Goal: Task Accomplishment & Management: Use online tool/utility

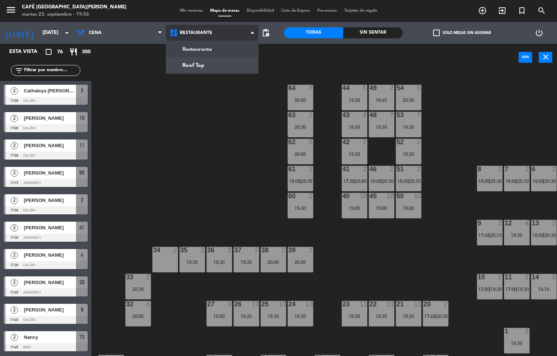
click at [236, 57] on ng-component "menu Café Museo [PERSON_NAME] [DATE] 23. septiembre - 19:56 Mis reservas Mapa d…" at bounding box center [278, 178] width 557 height 357
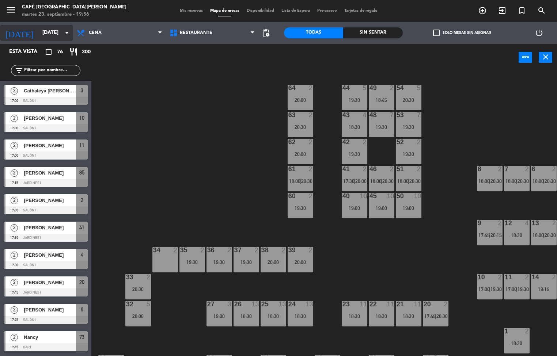
click at [50, 30] on input "[DATE]" at bounding box center [73, 32] width 69 height 13
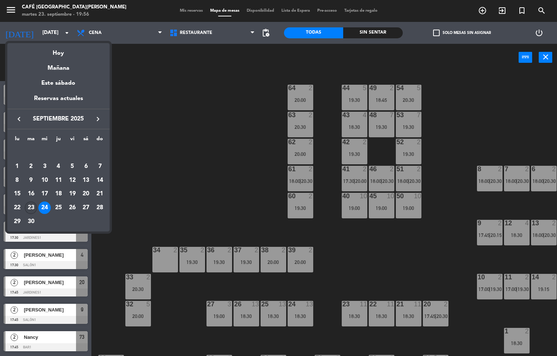
click at [33, 209] on div "23" at bounding box center [31, 208] width 12 height 12
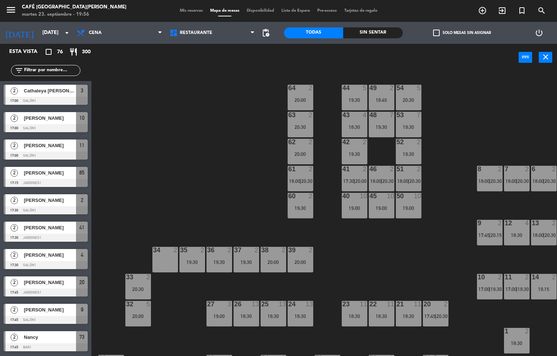
type input "[DATE]"
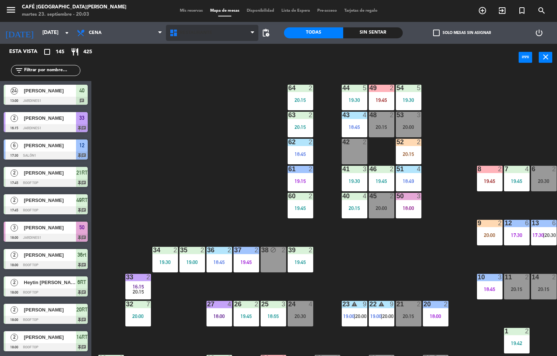
click at [205, 34] on span "Restaurante" at bounding box center [196, 32] width 33 height 5
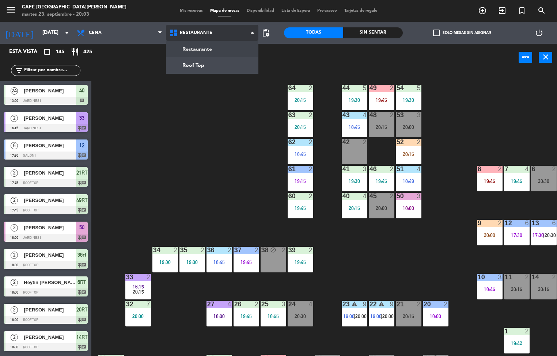
click at [214, 64] on ng-component "menu Café Museo [PERSON_NAME] [DATE] 23. septiembre - 20:03 Mis reservas Mapa d…" at bounding box center [278, 178] width 557 height 357
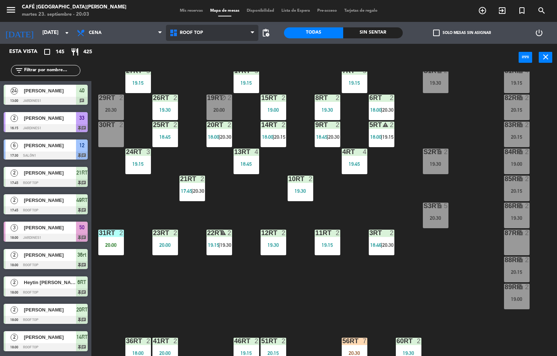
scroll to position [50, 0]
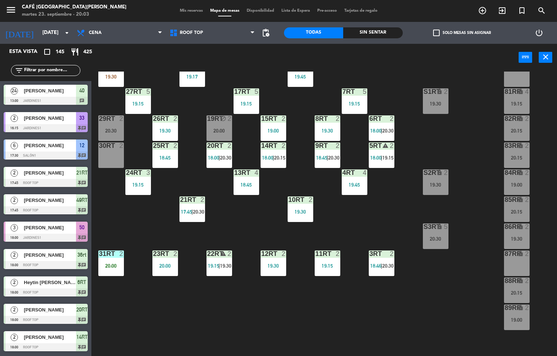
click at [377, 159] on span "18:00" at bounding box center [375, 158] width 11 height 6
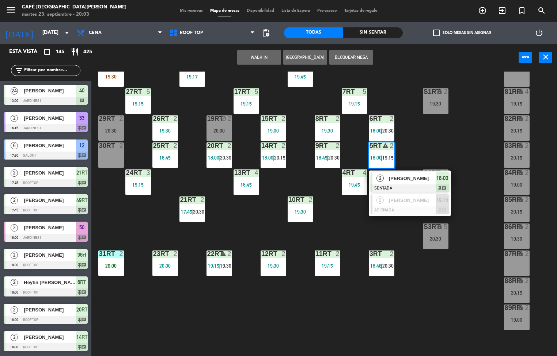
click at [396, 183] on div "[PERSON_NAME]" at bounding box center [411, 178] width 47 height 12
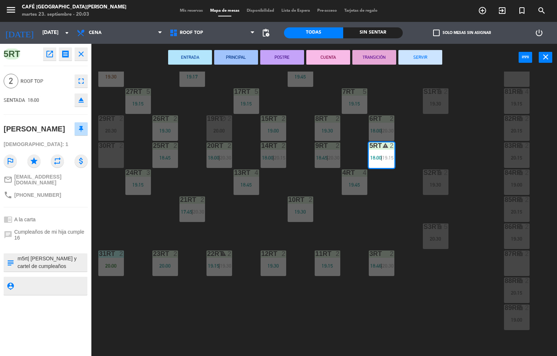
click at [409, 57] on button "SERVIR" at bounding box center [420, 57] width 44 height 15
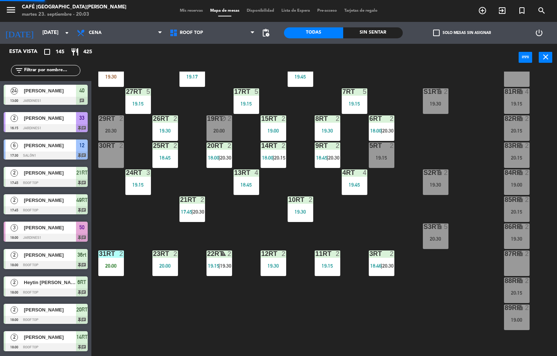
click at [376, 265] on span "18:46" at bounding box center [375, 266] width 11 height 6
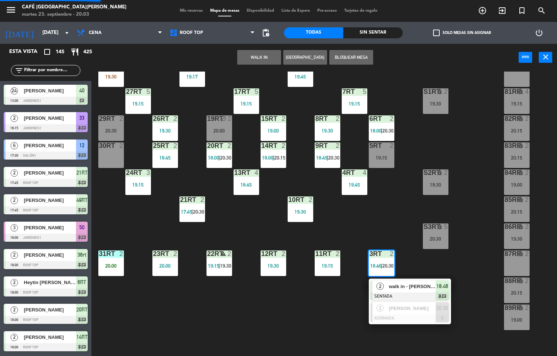
scroll to position [0, 0]
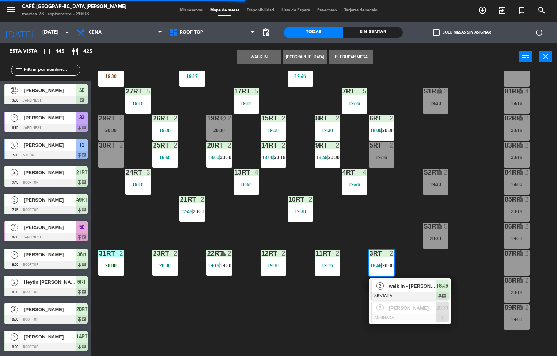
click at [394, 285] on span "walk in - [PERSON_NAME]" at bounding box center [412, 286] width 47 height 8
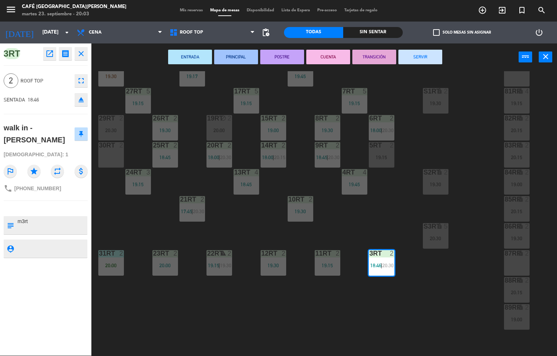
click at [371, 56] on button "TRANSICIÓN" at bounding box center [374, 57] width 44 height 15
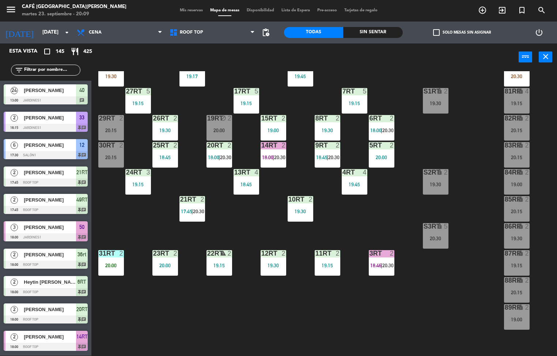
click at [441, 298] on div "18RT 6 19:17 16RT 5 19:45 28RT 2 19:30 80RR lock 2 20:30 27RT 5 19:15 7RT 5 19:…" at bounding box center [327, 213] width 460 height 285
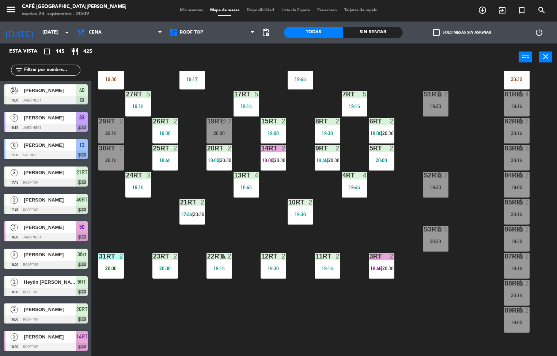
click at [382, 29] on div "Sin sentar" at bounding box center [372, 32] width 59 height 11
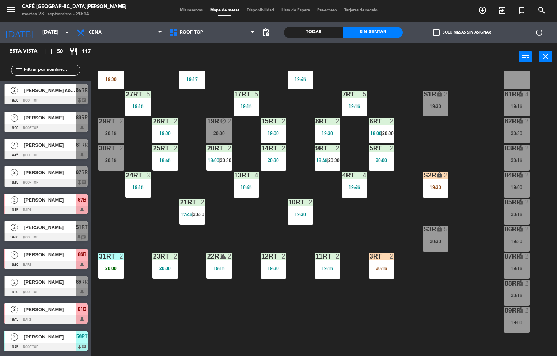
click at [381, 160] on div "20:00" at bounding box center [382, 160] width 26 height 5
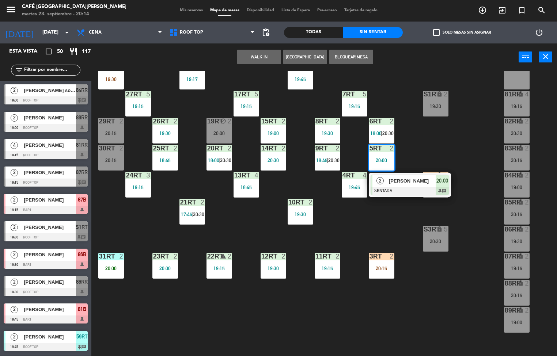
click at [419, 311] on div "18RT 6 19:17 16RT 5 19:45 28RT 2 19:30 80RR lock 2 27RT 5 19:15 7RT 5 19:15 S1R…" at bounding box center [327, 213] width 460 height 285
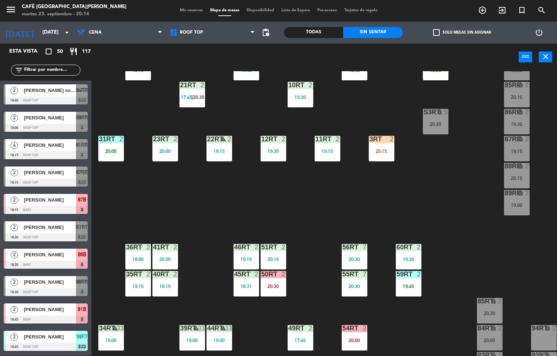
scroll to position [271, 0]
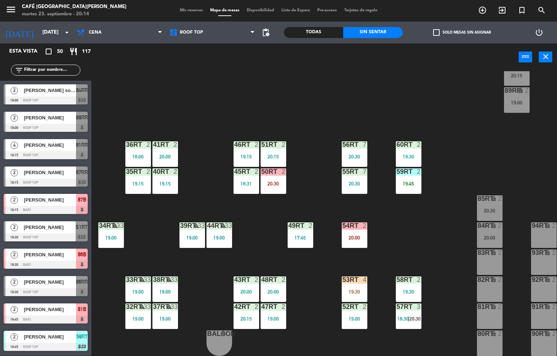
click at [403, 181] on div "19:45" at bounding box center [409, 183] width 26 height 5
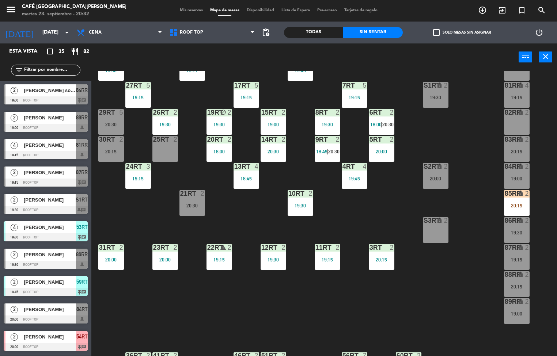
scroll to position [14, 0]
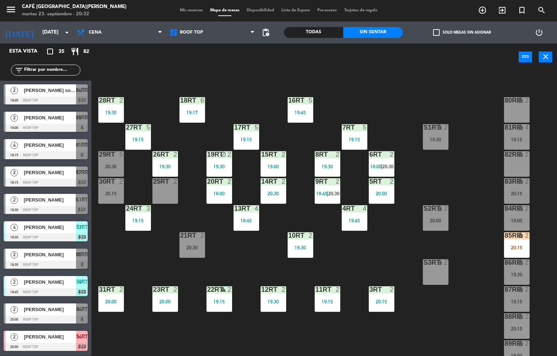
click at [332, 301] on div "19:15" at bounding box center [328, 301] width 26 height 5
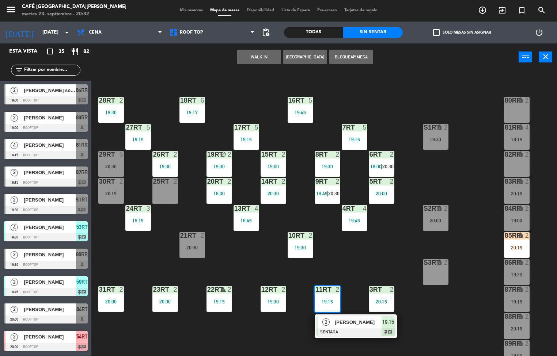
click at [363, 322] on span "[PERSON_NAME]" at bounding box center [358, 323] width 47 height 8
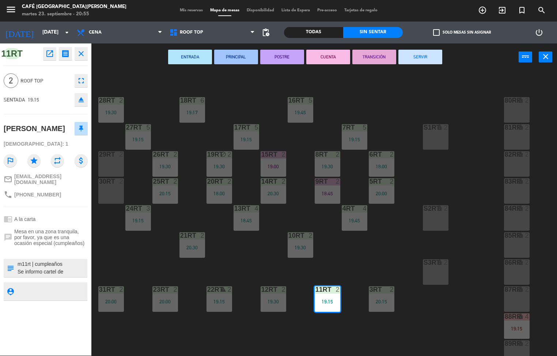
click at [392, 249] on div "18RT 6 19:17 16RT 5 19:45 28RT 2 19:30 80RR lock 2 27RT 5 19:15 7RT 5 19:15 S1R…" at bounding box center [327, 213] width 460 height 285
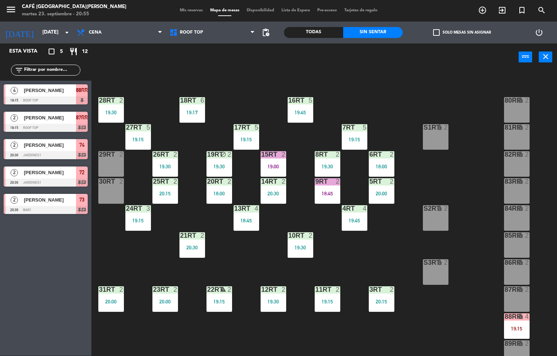
click at [184, 248] on div "20:30" at bounding box center [192, 247] width 26 height 5
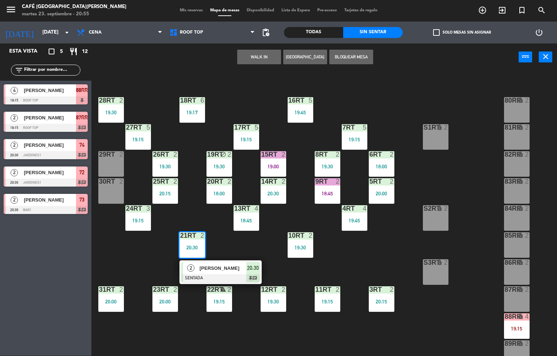
click at [222, 272] on span "[PERSON_NAME]" at bounding box center [222, 268] width 47 height 8
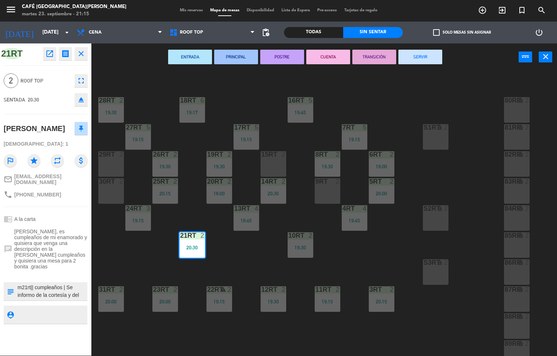
click at [360, 252] on div "18RT 6 19:17 16RT 5 19:45 28RT 2 19:30 80RR lock 2 27RT 5 19:15 7RT 5 19:15 S1R…" at bounding box center [327, 213] width 460 height 285
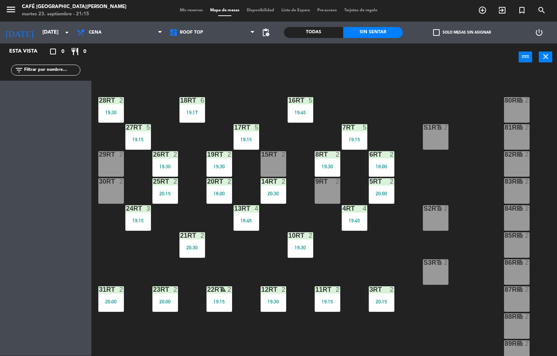
click at [187, 248] on div "20:30" at bounding box center [192, 247] width 26 height 5
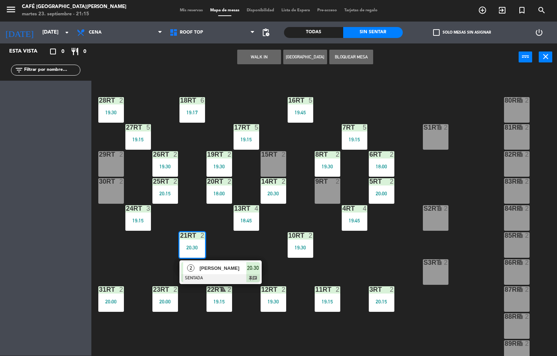
click at [220, 279] on div at bounding box center [220, 278] width 79 height 8
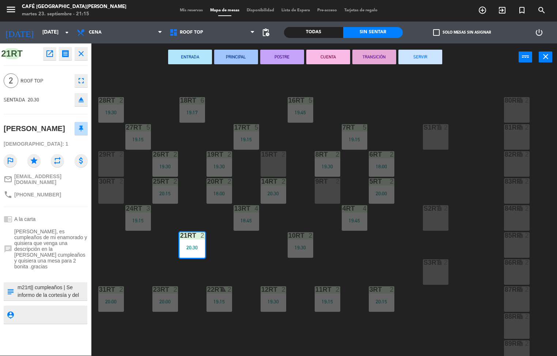
click at [350, 251] on div "18RT 6 19:17 16RT 5 19:45 28RT 2 19:30 80RR lock 2 27RT 5 19:15 7RT 5 19:15 S1R…" at bounding box center [327, 213] width 460 height 285
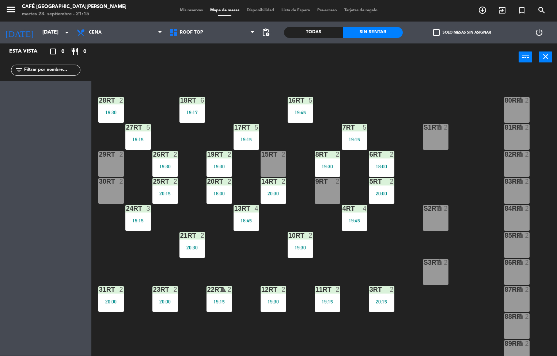
click at [271, 293] on div at bounding box center [273, 289] width 12 height 7
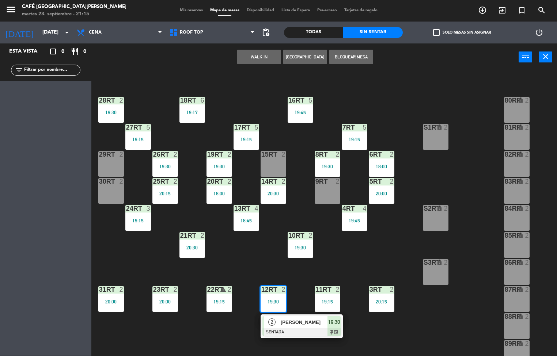
click at [296, 330] on div at bounding box center [301, 332] width 79 height 8
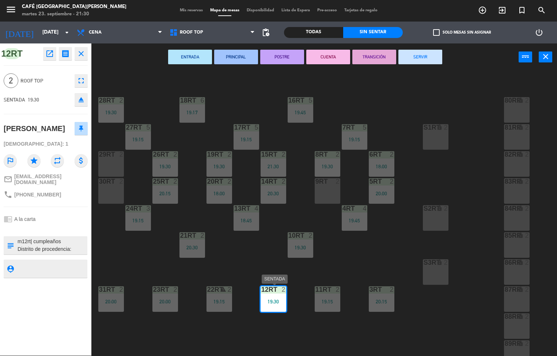
click at [346, 255] on div "18RT 6 19:17 16RT 5 19:45 28RT 2 19:30 80RR lock 2 27RT 5 19:15 7RT 5 19:15 S1R…" at bounding box center [327, 213] width 460 height 285
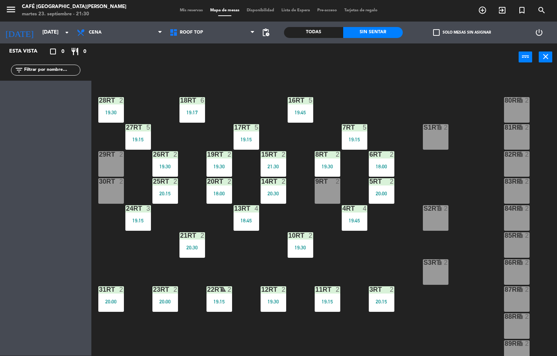
click at [166, 190] on div "25RT 2 20:15" at bounding box center [165, 191] width 26 height 26
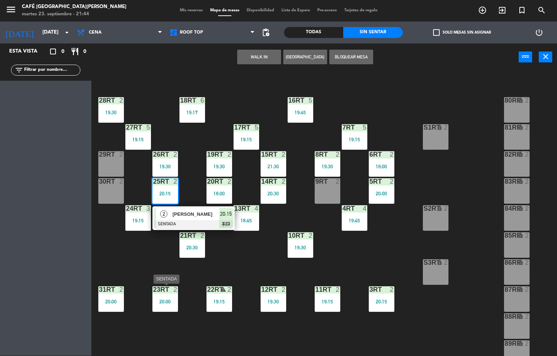
click at [437, 325] on div "18RT 6 19:17 16RT 5 19:45 28RT 2 19:30 80RR lock 2 27RT 5 19:15 7RT 5 19:15 S1R…" at bounding box center [327, 213] width 460 height 285
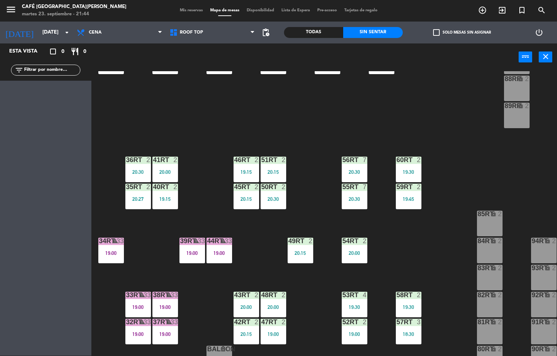
scroll to position [271, 0]
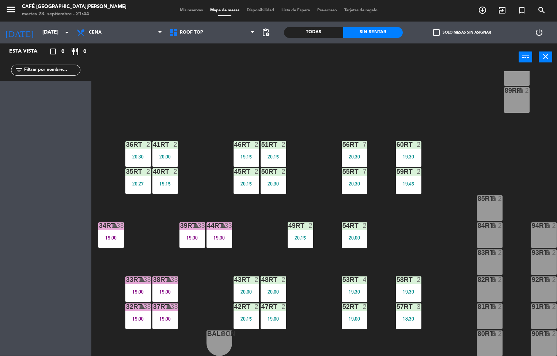
click at [272, 316] on div "19:00" at bounding box center [273, 318] width 26 height 5
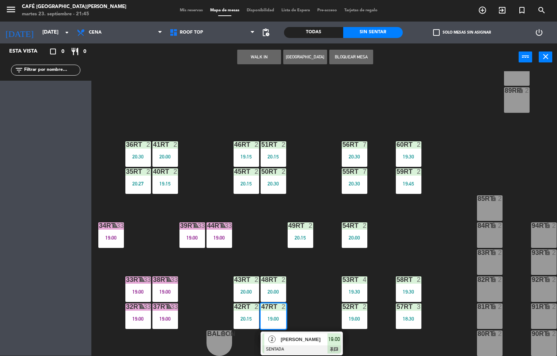
click at [443, 229] on div "18RT 6 19:17 16RT 5 19:45 28RT 2 19:30 80RR lock 2 27RT 5 19:15 7RT 5 19:15 S1R…" at bounding box center [327, 213] width 460 height 285
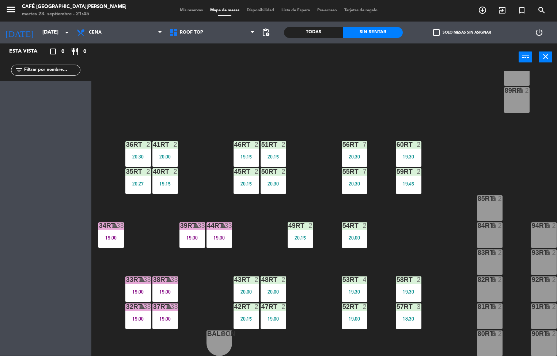
click at [265, 181] on div "20:30" at bounding box center [273, 183] width 26 height 5
